Goal: Transaction & Acquisition: Purchase product/service

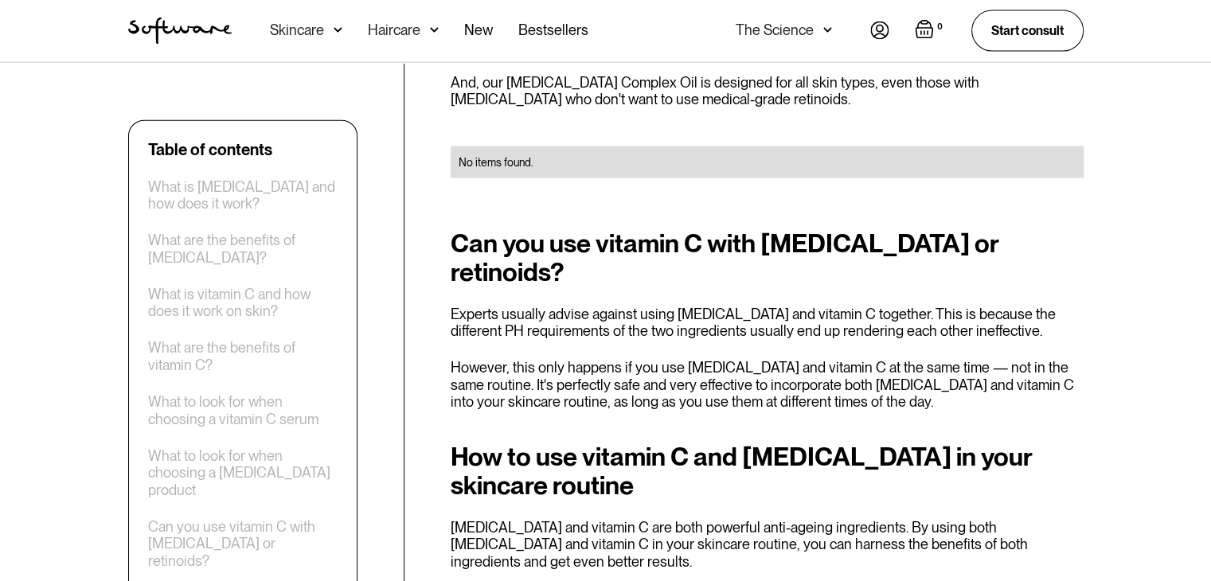
scroll to position [3663, 0]
